Goal: Transaction & Acquisition: Purchase product/service

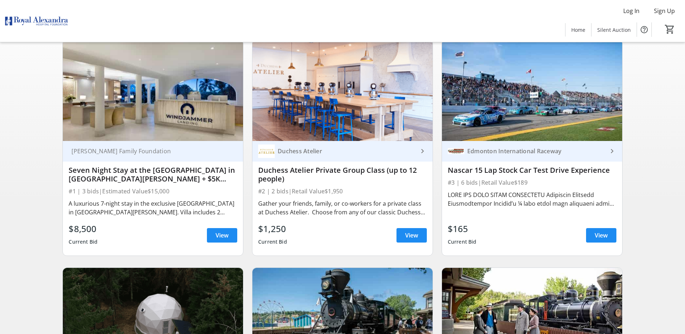
scroll to position [72, 0]
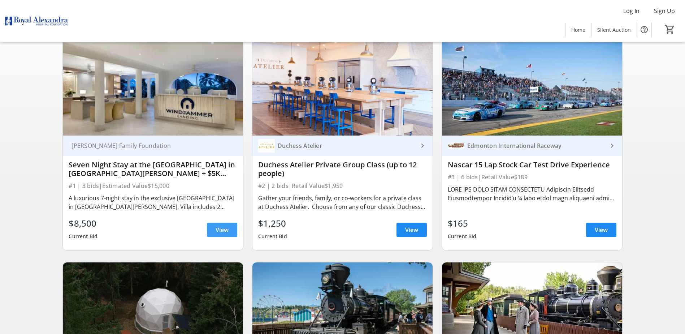
click at [219, 230] on span "View" at bounding box center [222, 229] width 13 height 9
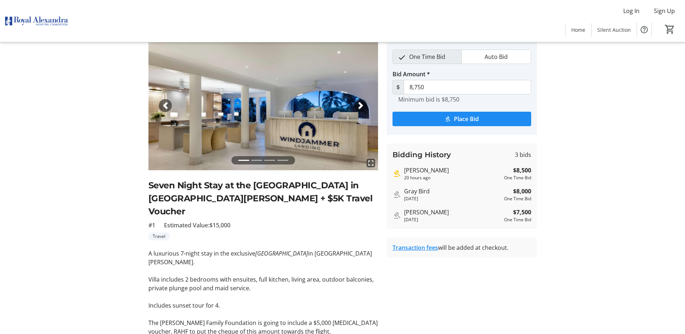
scroll to position [106, 0]
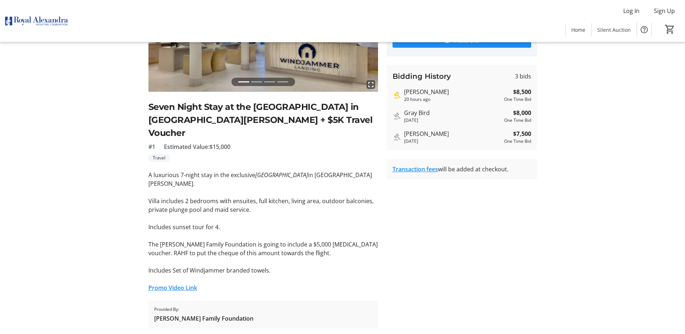
click at [173, 284] on link "Promo Video Link" at bounding box center [173, 288] width 49 height 8
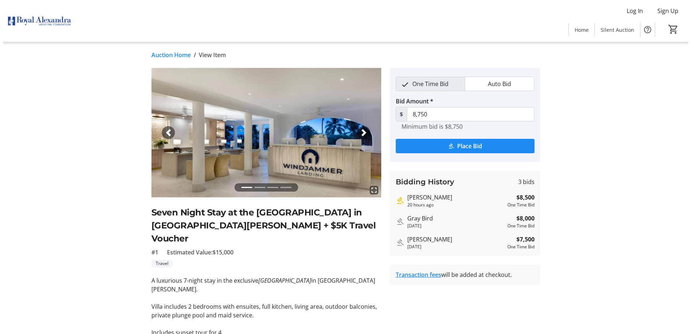
scroll to position [0, 0]
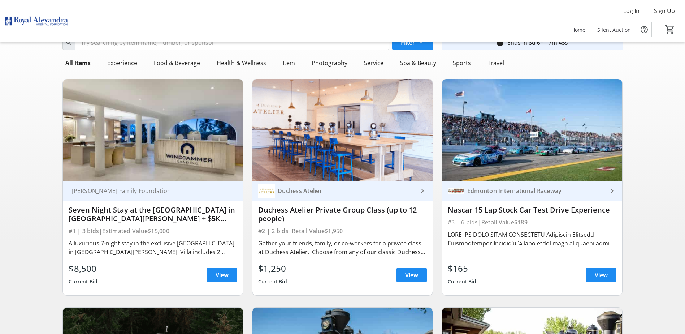
scroll to position [72, 0]
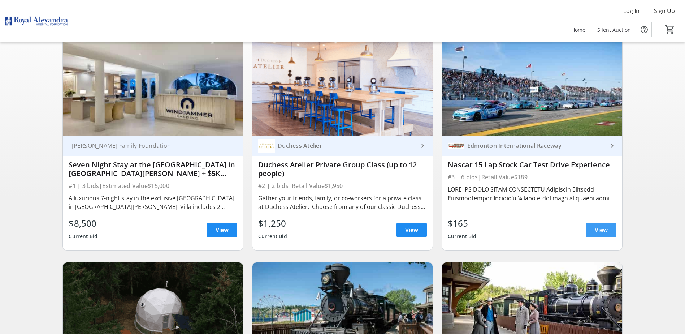
click at [603, 229] on span "View" at bounding box center [601, 229] width 13 height 9
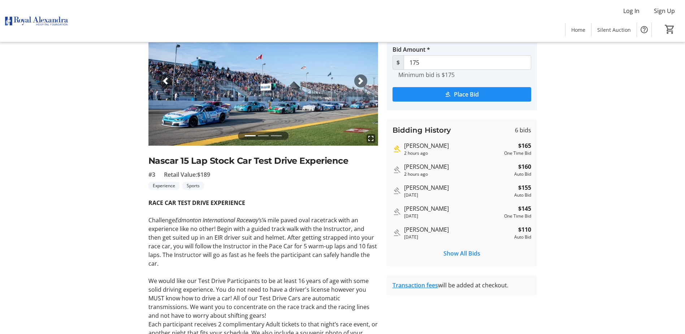
scroll to position [20, 0]
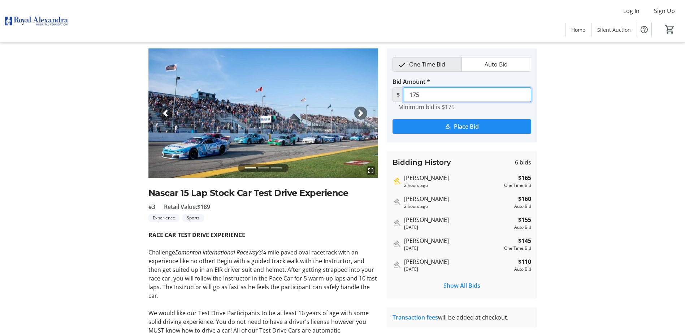
click at [418, 94] on input "175" at bounding box center [468, 94] width 128 height 14
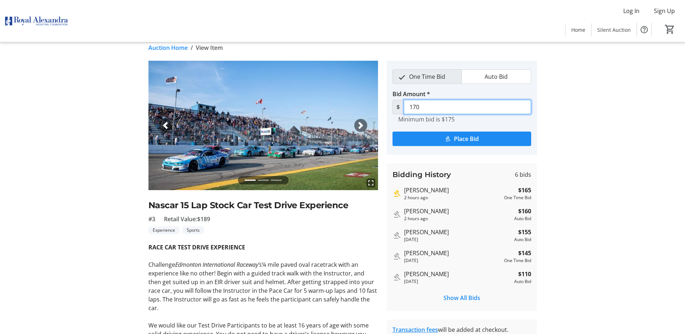
scroll to position [0, 0]
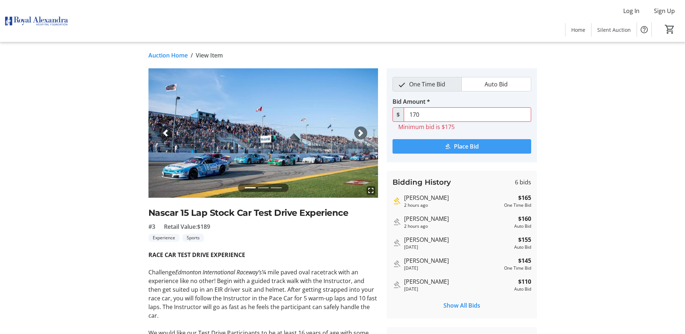
click at [475, 147] on span "Place Bid" at bounding box center [466, 146] width 25 height 9
drag, startPoint x: 420, startPoint y: 116, endPoint x: 429, endPoint y: 133, distance: 19.2
click at [421, 119] on input "170" at bounding box center [468, 114] width 128 height 14
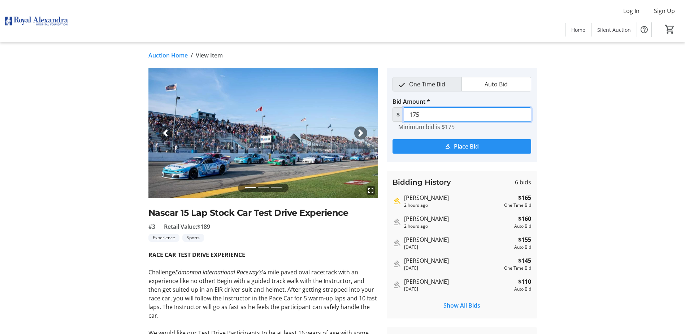
type input "175"
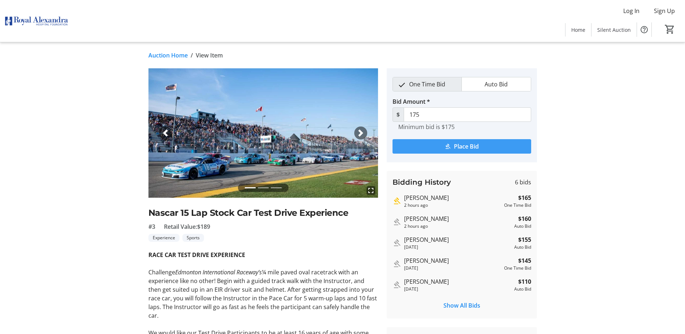
click at [460, 148] on span "Place Bid" at bounding box center [466, 146] width 25 height 9
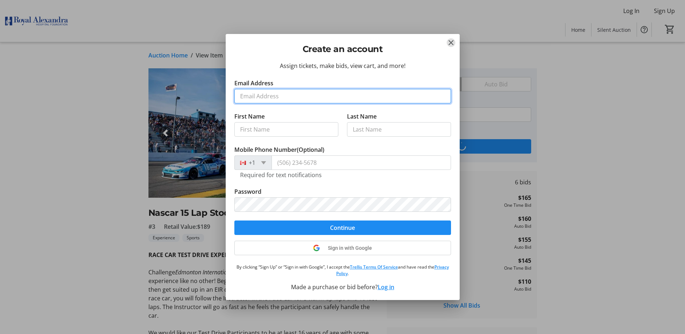
click at [258, 100] on input "Email Address" at bounding box center [343, 96] width 217 height 14
type input "laura.manz@ahs.ca"
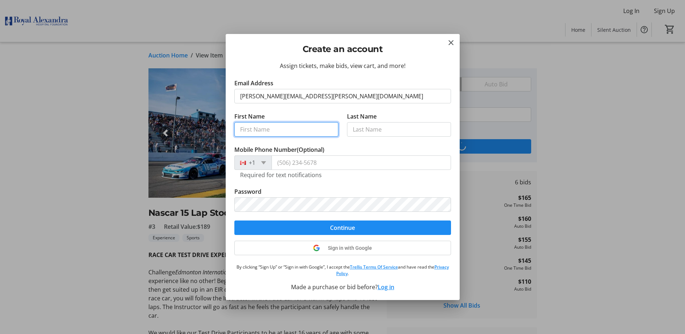
type input "Laura"
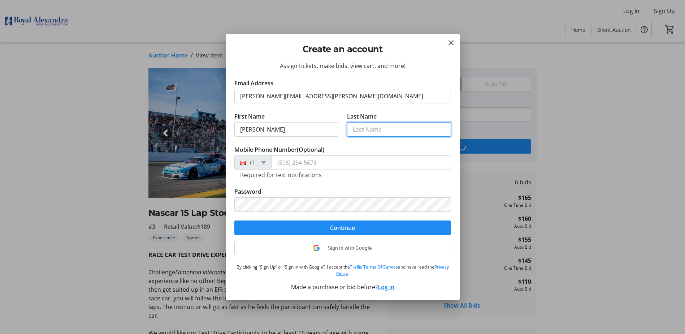
type input "Manz"
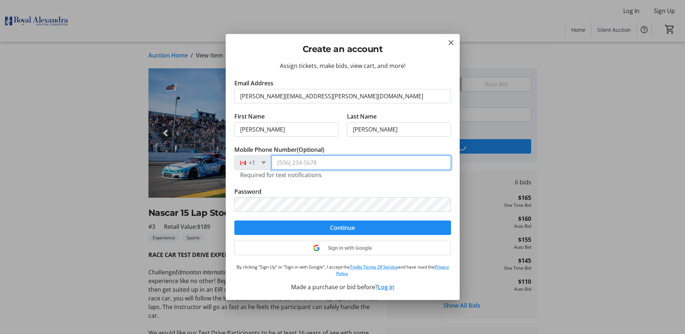
type input "(780) 938-8010"
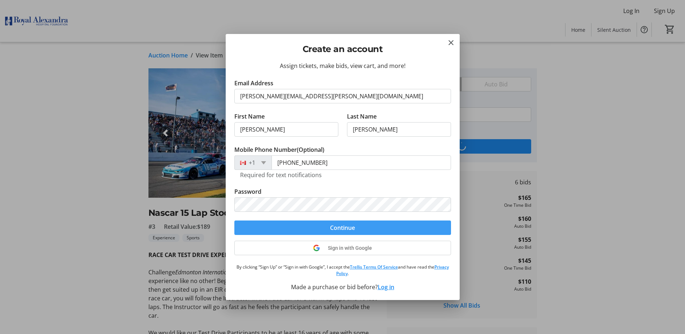
click at [347, 229] on span "Continue" at bounding box center [342, 227] width 25 height 9
